Goal: Information Seeking & Learning: Check status

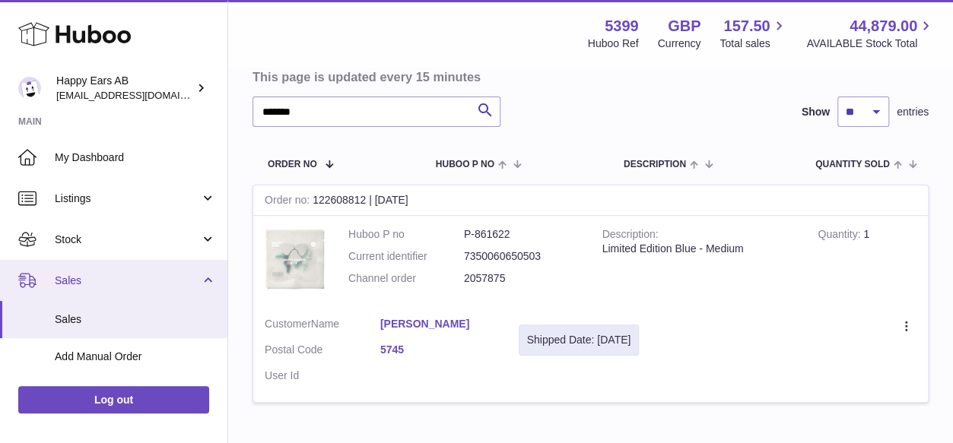
click at [84, 286] on span "Sales" at bounding box center [127, 281] width 145 height 14
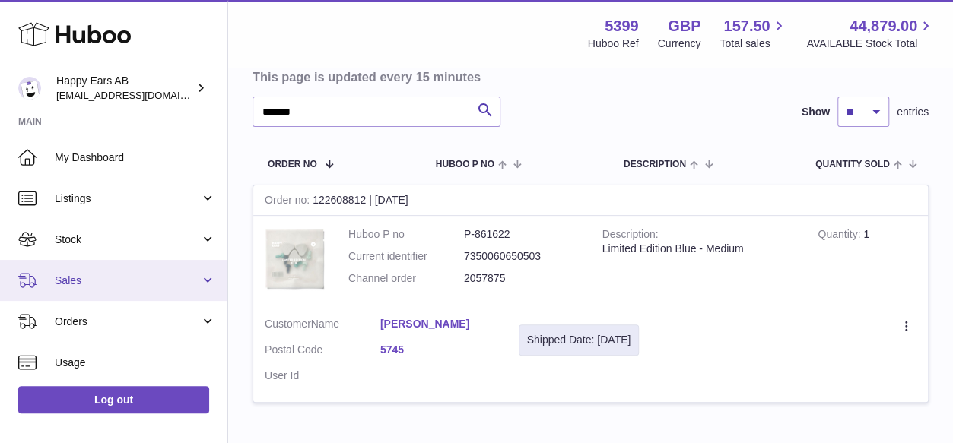
click at [79, 278] on span "Sales" at bounding box center [127, 281] width 145 height 14
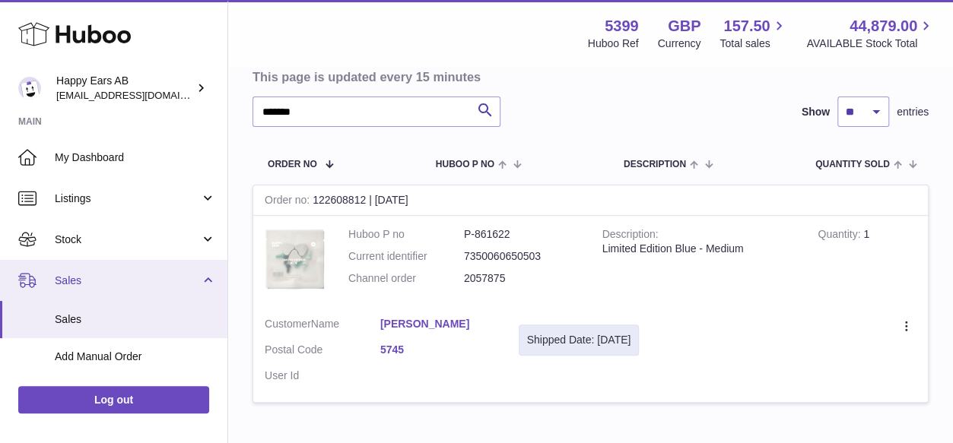
click at [56, 272] on link "Sales" at bounding box center [113, 280] width 227 height 41
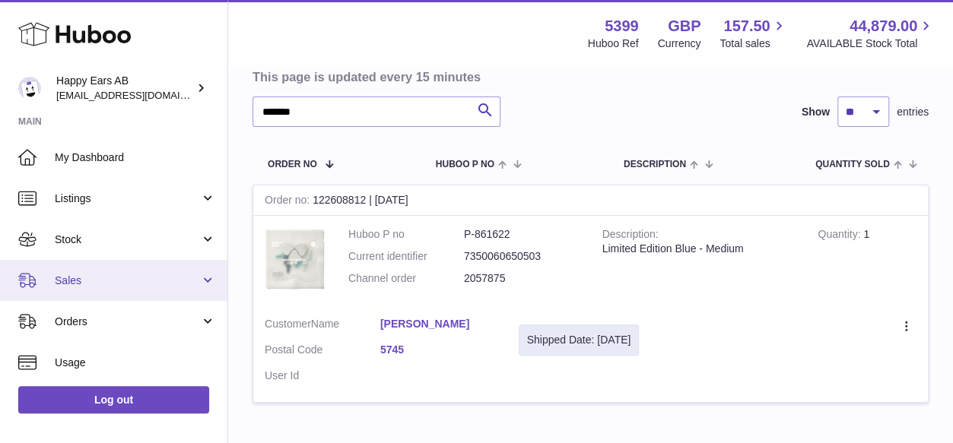
click at [192, 286] on span "Sales" at bounding box center [127, 281] width 145 height 14
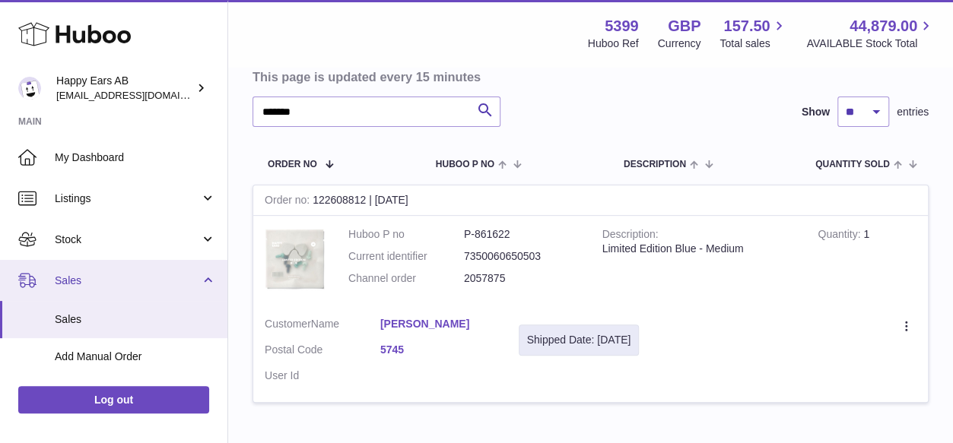
click at [66, 284] on span "Sales" at bounding box center [127, 281] width 145 height 14
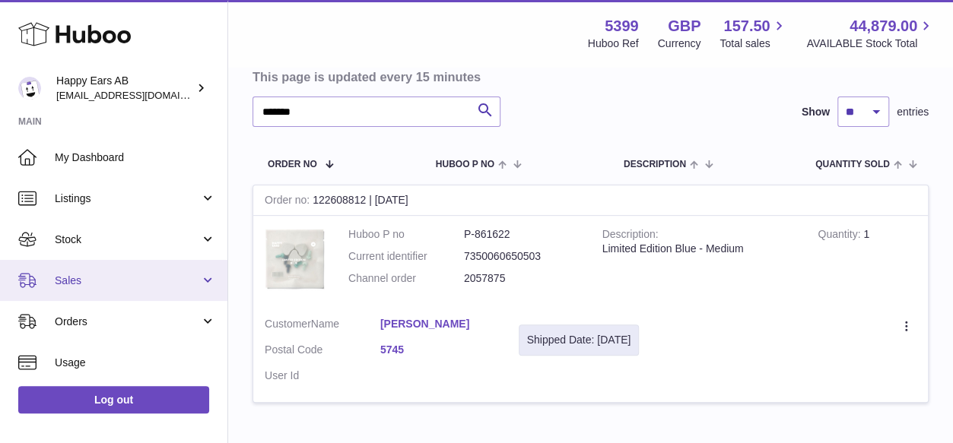
click at [68, 285] on span "Sales" at bounding box center [127, 281] width 145 height 14
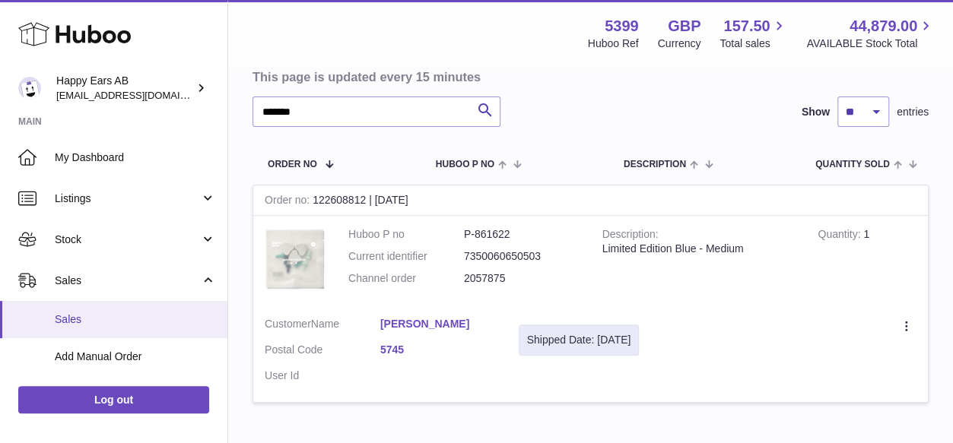
click at [68, 316] on span "Sales" at bounding box center [135, 320] width 161 height 14
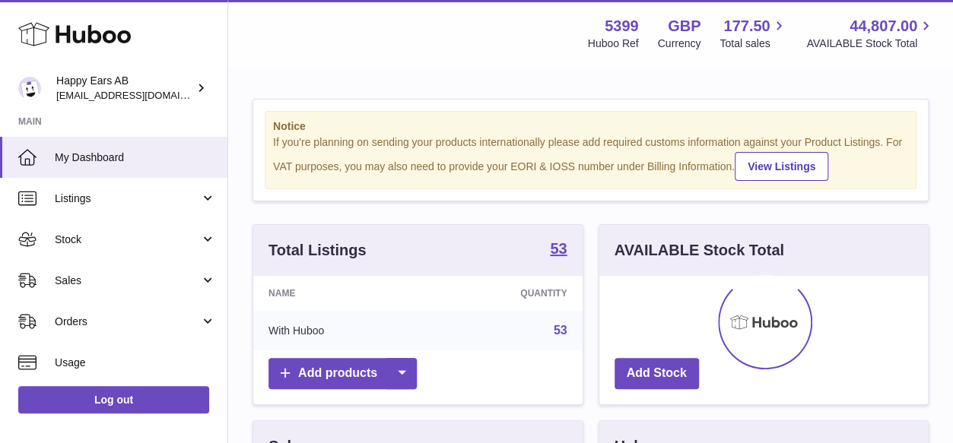
scroll to position [237, 329]
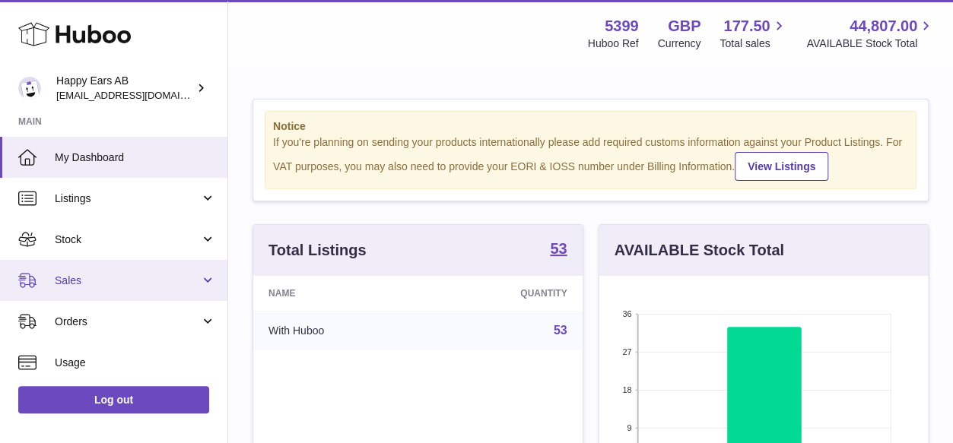
click at [110, 269] on link "Sales" at bounding box center [113, 280] width 227 height 41
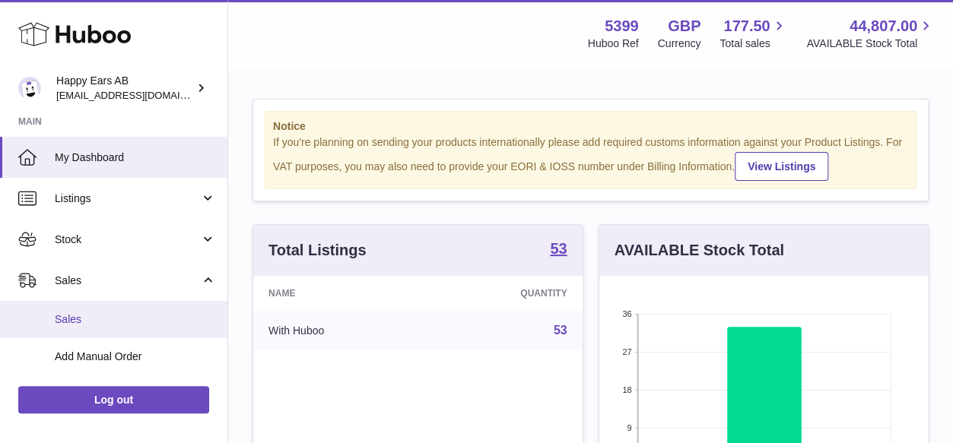
click at [82, 315] on span "Sales" at bounding box center [135, 320] width 161 height 14
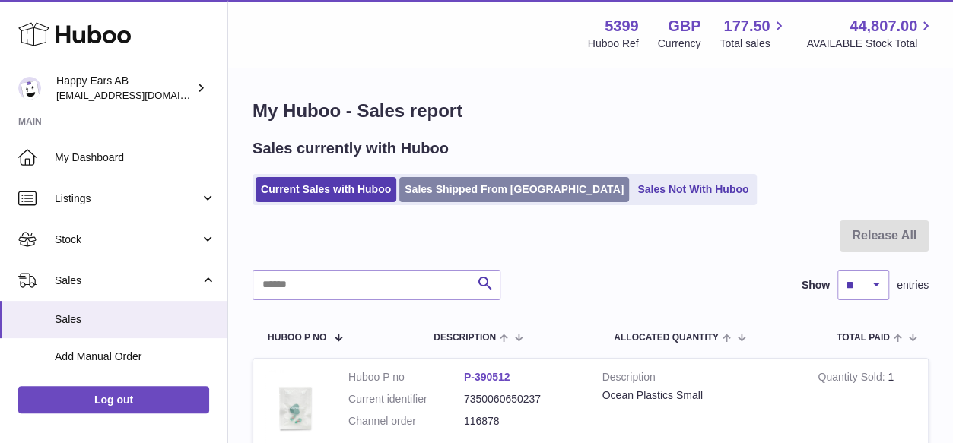
click at [494, 191] on link "Sales Shipped From [GEOGRAPHIC_DATA]" at bounding box center [514, 189] width 230 height 25
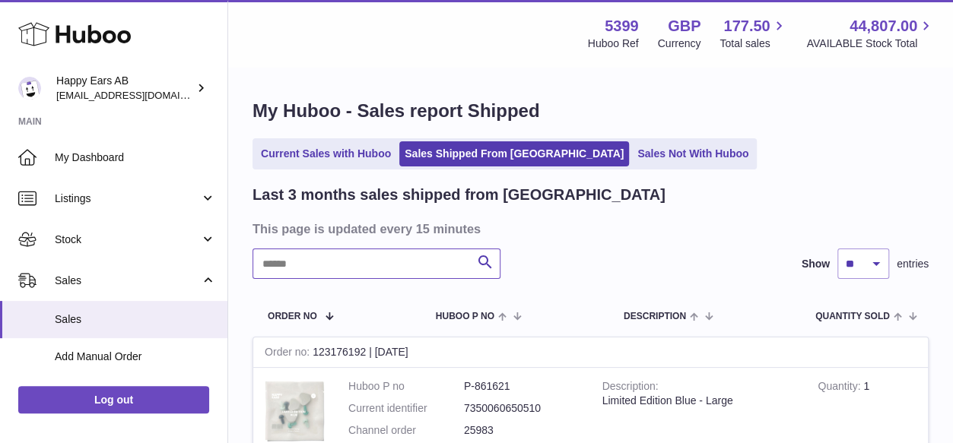
click at [338, 270] on input "text" at bounding box center [377, 264] width 248 height 30
paste input "**********"
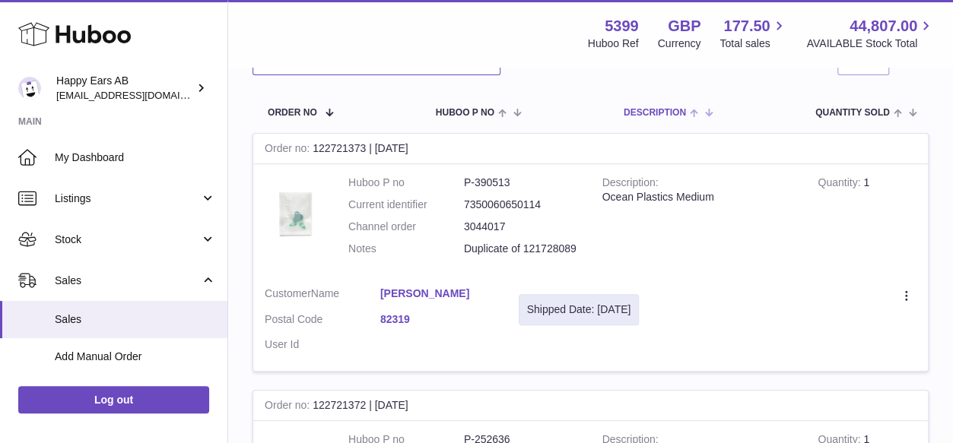
scroll to position [228, 0]
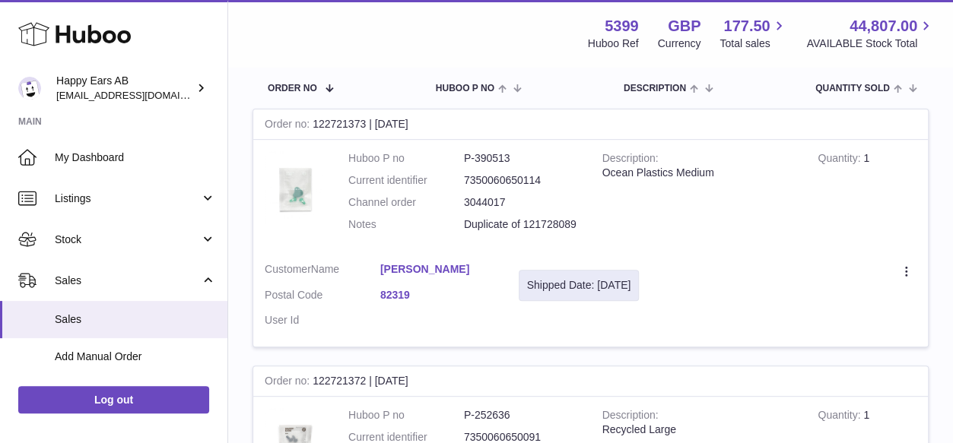
type input "**********"
drag, startPoint x: 578, startPoint y: 230, endPoint x: 552, endPoint y: 227, distance: 26.0
click at [552, 227] on p "Duplicate of 121728089" at bounding box center [522, 225] width 116 height 14
drag, startPoint x: 552, startPoint y: 227, endPoint x: 717, endPoint y: 216, distance: 164.7
click at [717, 216] on td "Description Ocean Plastics Medium" at bounding box center [699, 195] width 216 height 111
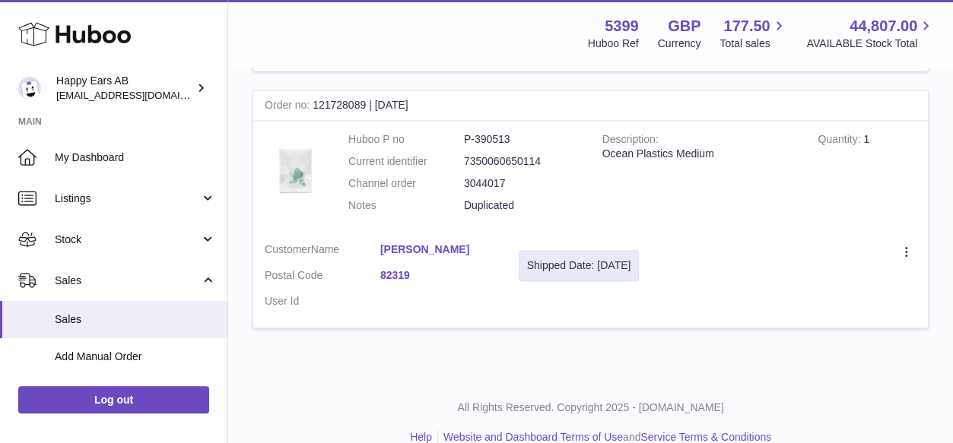
scroll to position [1041, 0]
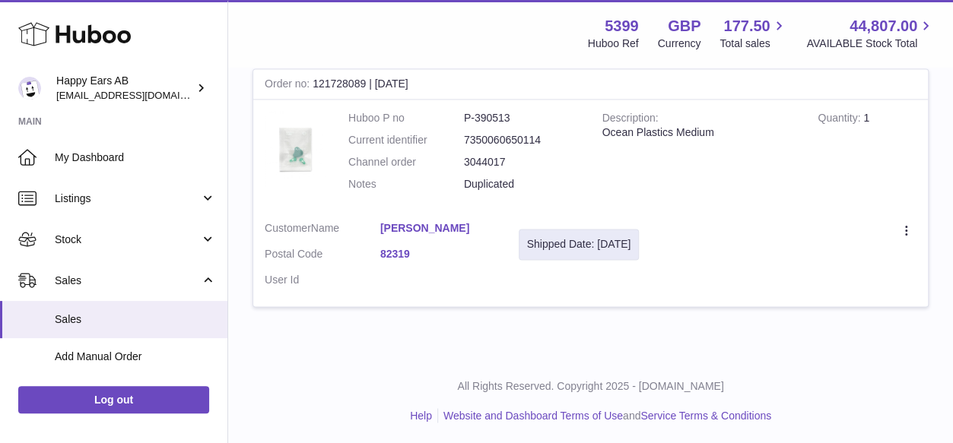
click at [700, 192] on td "Description Ocean Plastics Medium" at bounding box center [699, 155] width 216 height 111
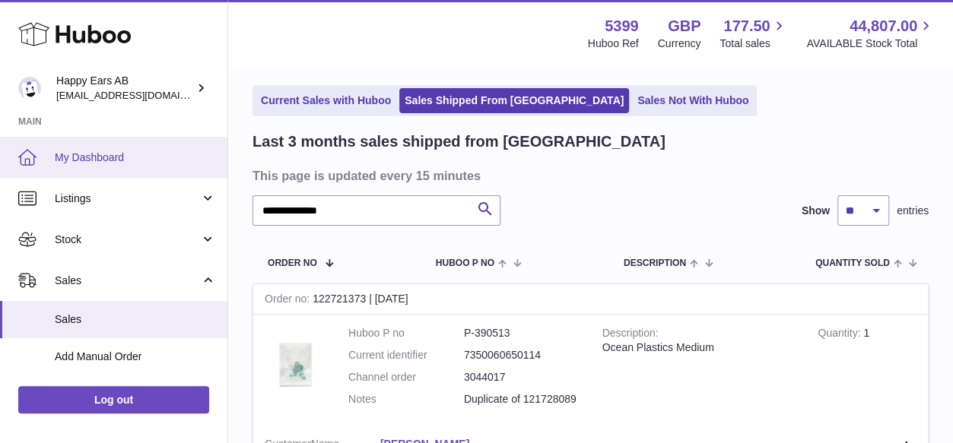
scroll to position [52, 0]
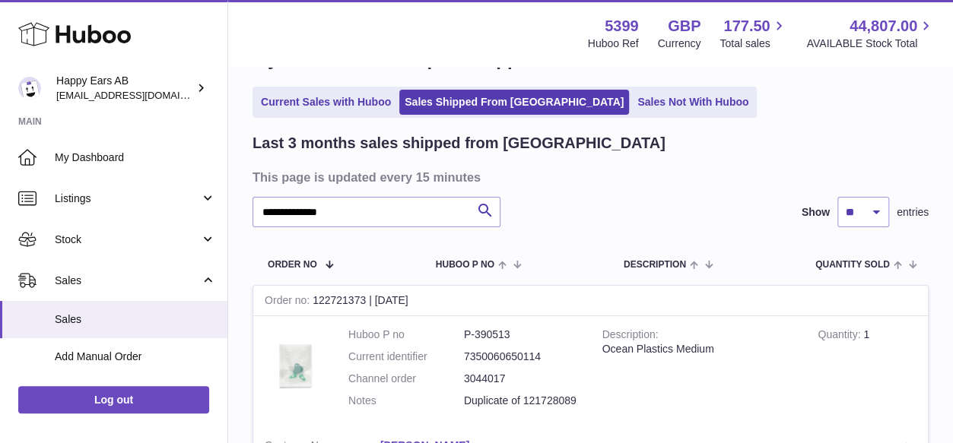
click at [376, 253] on tr "Order No Huboo P no Description Quantity Sold Customer Tracking" at bounding box center [591, 264] width 676 height 43
